Goal: Information Seeking & Learning: Check status

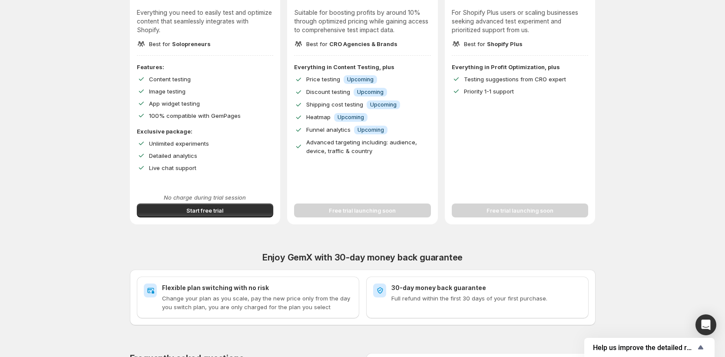
scroll to position [300, 0]
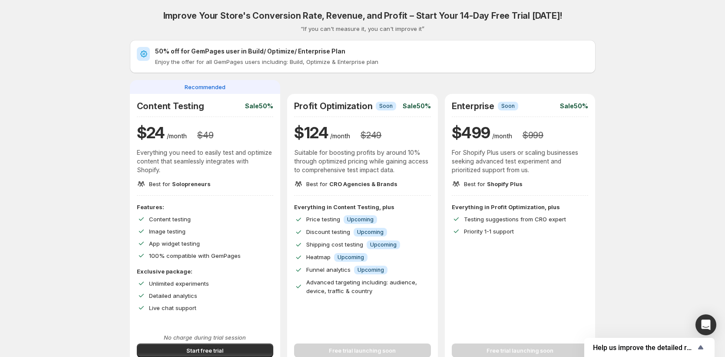
click at [22, 73] on div "Improve Your Store's Conversion Rate, Revenue, and Profit – Start Your 14-Day F…" at bounding box center [362, 309] width 704 height 618
